Goal: Task Accomplishment & Management: Manage account settings

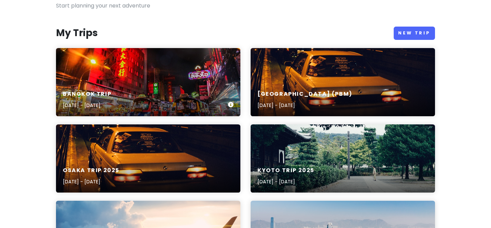
scroll to position [44, 0]
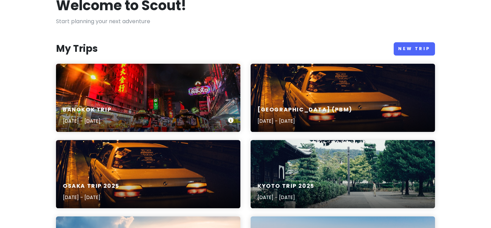
click at [165, 99] on div "[GEOGRAPHIC_DATA] Trip [DATE] - [DATE]" at bounding box center [148, 98] width 184 height 68
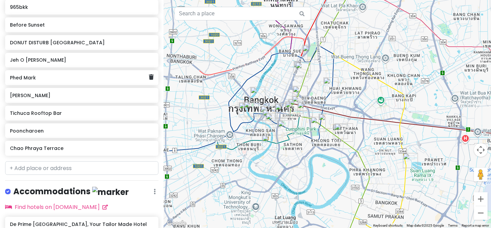
scroll to position [492, 0]
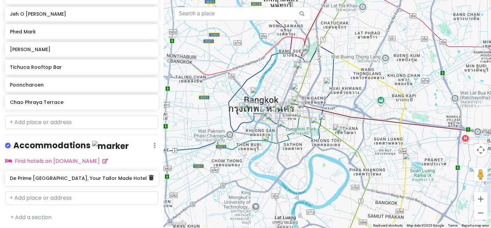
click at [135, 180] on div "De Prime [GEOGRAPHIC_DATA], Your Tailor Made Hotel" at bounding box center [79, 179] width 139 height 10
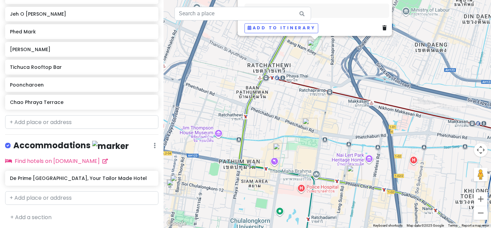
drag, startPoint x: 334, startPoint y: 127, endPoint x: 289, endPoint y: 113, distance: 47.1
click at [289, 113] on div "De Prime [GEOGRAPHIC_DATA], Your Tailor Made Hotel 4.2 (1,065) [STREET_ADDRESS]…" at bounding box center [326, 114] width 327 height 228
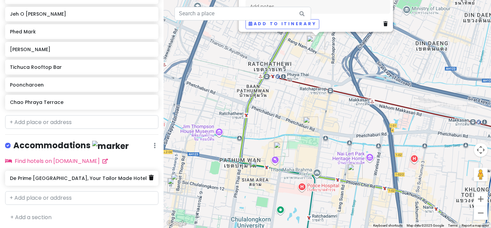
click at [151, 175] on icon at bounding box center [151, 177] width 5 height 5
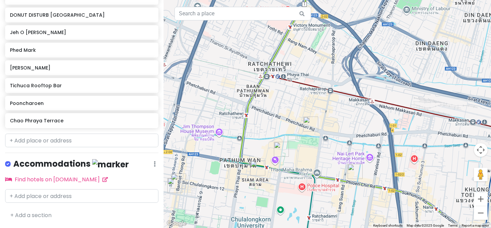
scroll to position [472, 0]
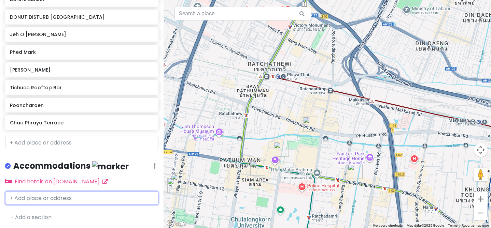
click at [58, 198] on input "text" at bounding box center [81, 198] width 153 height 14
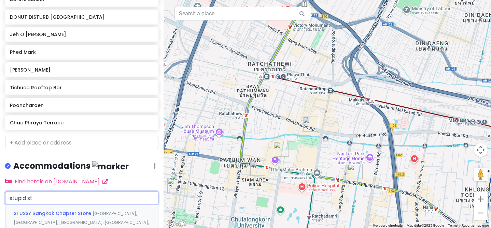
type input "stupid sta"
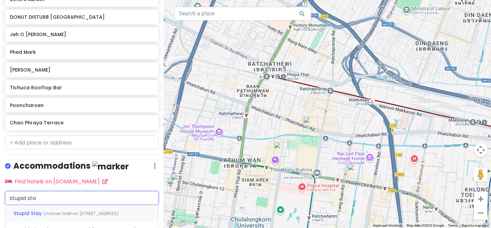
click at [67, 212] on span "Charoen Nakhon [STREET_ADDRESS]" at bounding box center [81, 214] width 76 height 6
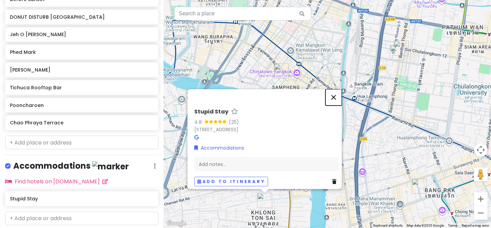
click at [337, 89] on button "Close" at bounding box center [333, 97] width 16 height 16
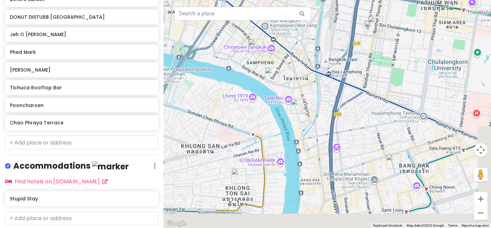
drag, startPoint x: 295, startPoint y: 162, endPoint x: 262, endPoint y: 132, distance: 44.4
click at [264, 133] on div at bounding box center [326, 114] width 327 height 228
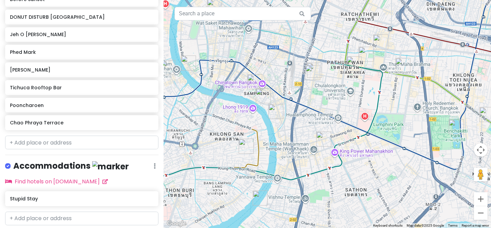
click at [321, 136] on img "Silom Thai Cooking School" at bounding box center [323, 139] width 15 height 15
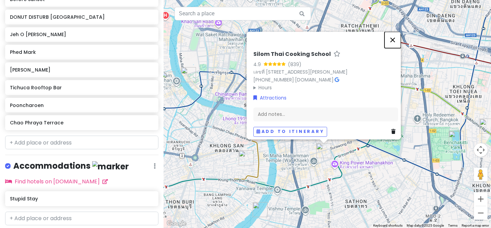
click at [394, 32] on button "Close" at bounding box center [392, 40] width 16 height 16
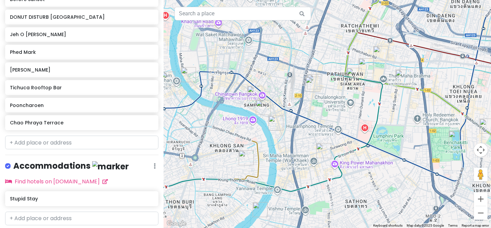
click at [255, 209] on img "Chao Phraya Terrace" at bounding box center [259, 209] width 15 height 15
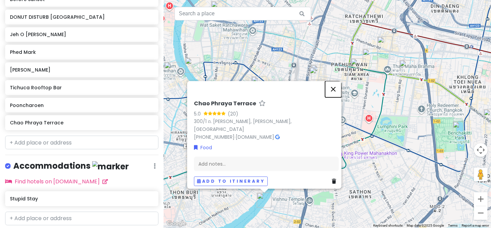
click at [336, 84] on button "Close" at bounding box center [333, 89] width 16 height 16
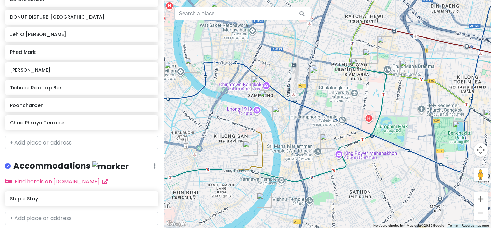
click at [279, 111] on img "965bkk" at bounding box center [279, 113] width 15 height 15
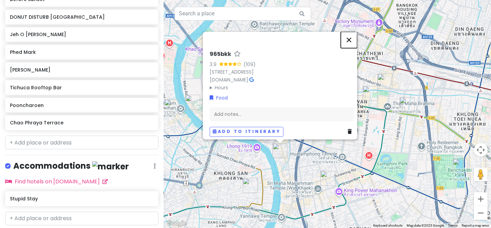
click at [348, 32] on button "Close" at bounding box center [348, 40] width 16 height 16
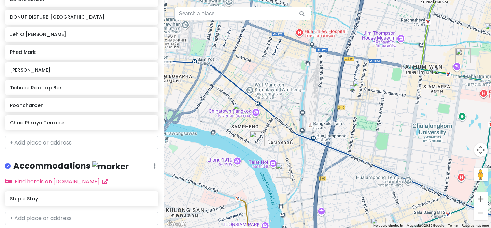
click at [257, 138] on img "Song Wat Road" at bounding box center [256, 138] width 15 height 15
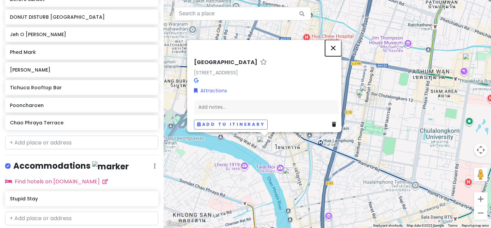
click at [336, 40] on button "Close" at bounding box center [333, 48] width 16 height 16
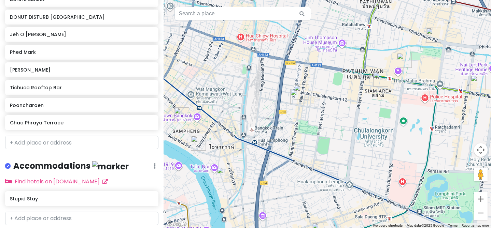
drag, startPoint x: 377, startPoint y: 131, endPoint x: 307, endPoint y: 130, distance: 70.3
click at [307, 130] on div at bounding box center [326, 114] width 327 height 228
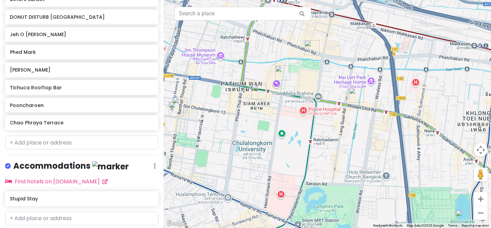
drag, startPoint x: 349, startPoint y: 147, endPoint x: 289, endPoint y: 159, distance: 61.3
click at [290, 161] on div at bounding box center [326, 114] width 327 height 228
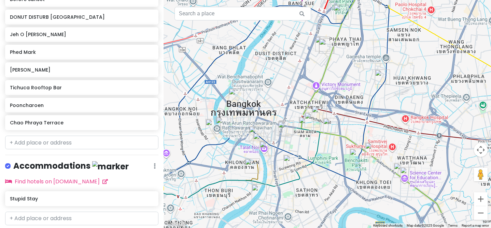
drag, startPoint x: 327, startPoint y: 148, endPoint x: 352, endPoint y: 135, distance: 27.8
click at [352, 135] on div at bounding box center [326, 114] width 327 height 228
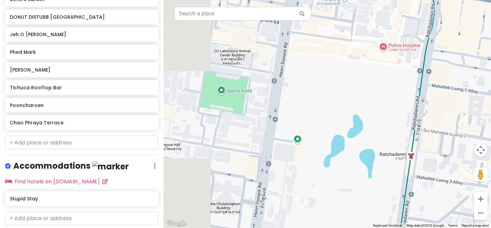
drag, startPoint x: 244, startPoint y: 87, endPoint x: 310, endPoint y: 122, distance: 74.9
click at [309, 122] on div at bounding box center [326, 114] width 327 height 228
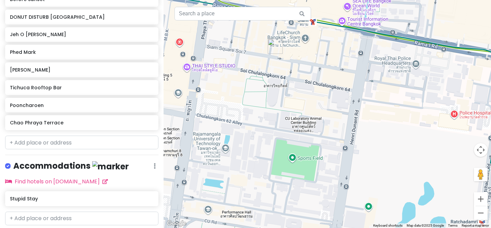
drag, startPoint x: 279, startPoint y: 81, endPoint x: 304, endPoint y: 129, distance: 54.2
click at [304, 128] on div at bounding box center [326, 114] width 327 height 228
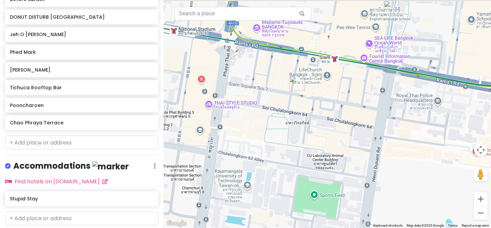
drag, startPoint x: 300, startPoint y: 104, endPoint x: 312, endPoint y: 122, distance: 21.6
click at [312, 122] on div at bounding box center [326, 114] width 327 height 228
